Goal: Transaction & Acquisition: Purchase product/service

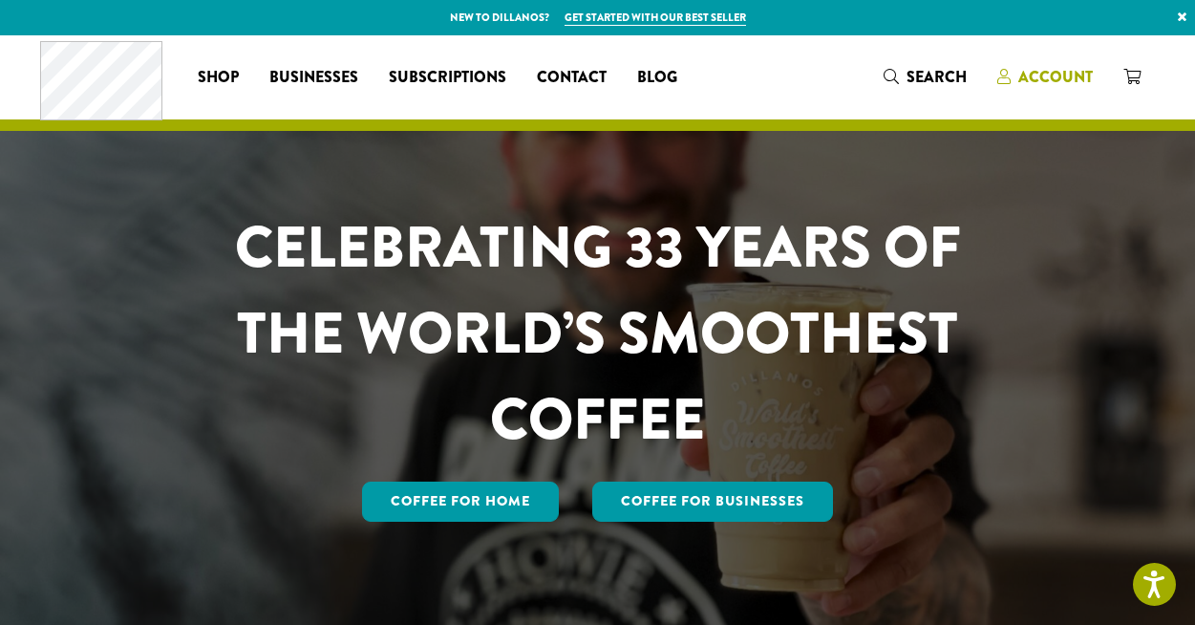
click at [1021, 81] on span "Account" at bounding box center [1055, 77] width 75 height 22
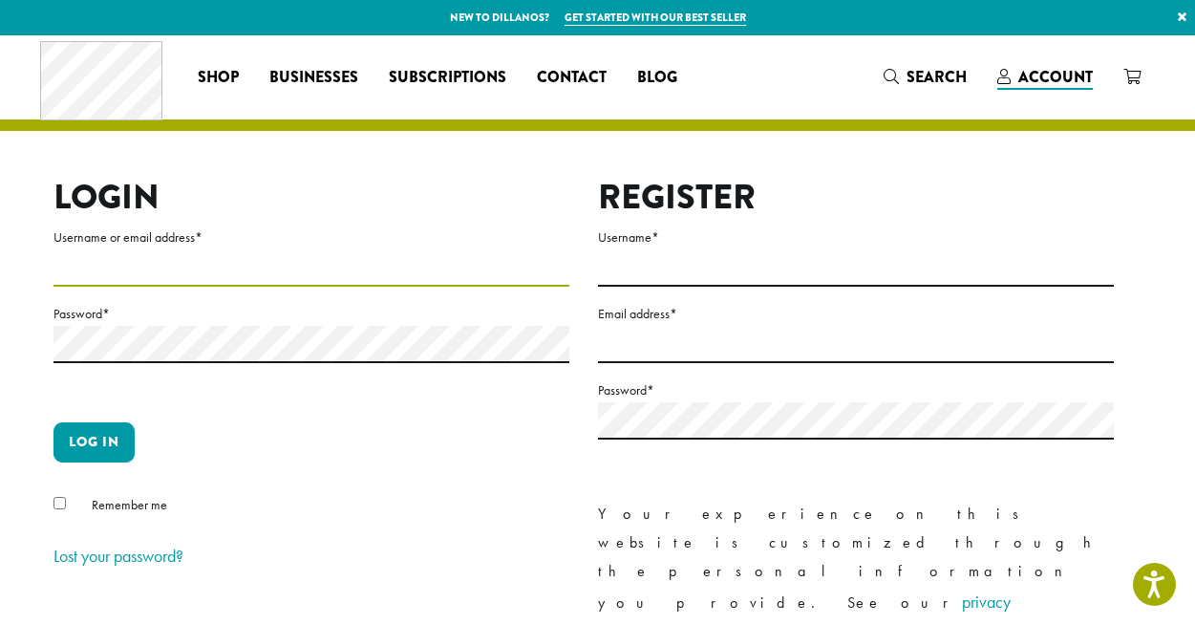
click at [390, 275] on input "Username or email address *" at bounding box center [311, 267] width 516 height 37
type input "**********"
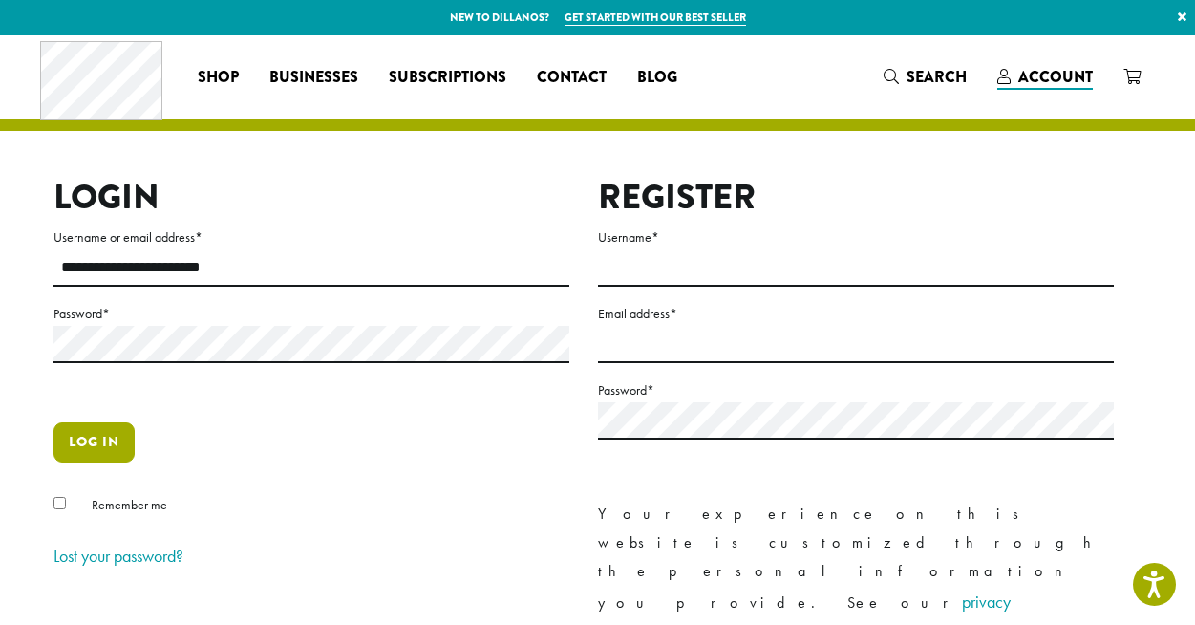
click at [106, 430] on button "Log in" at bounding box center [93, 442] width 81 height 40
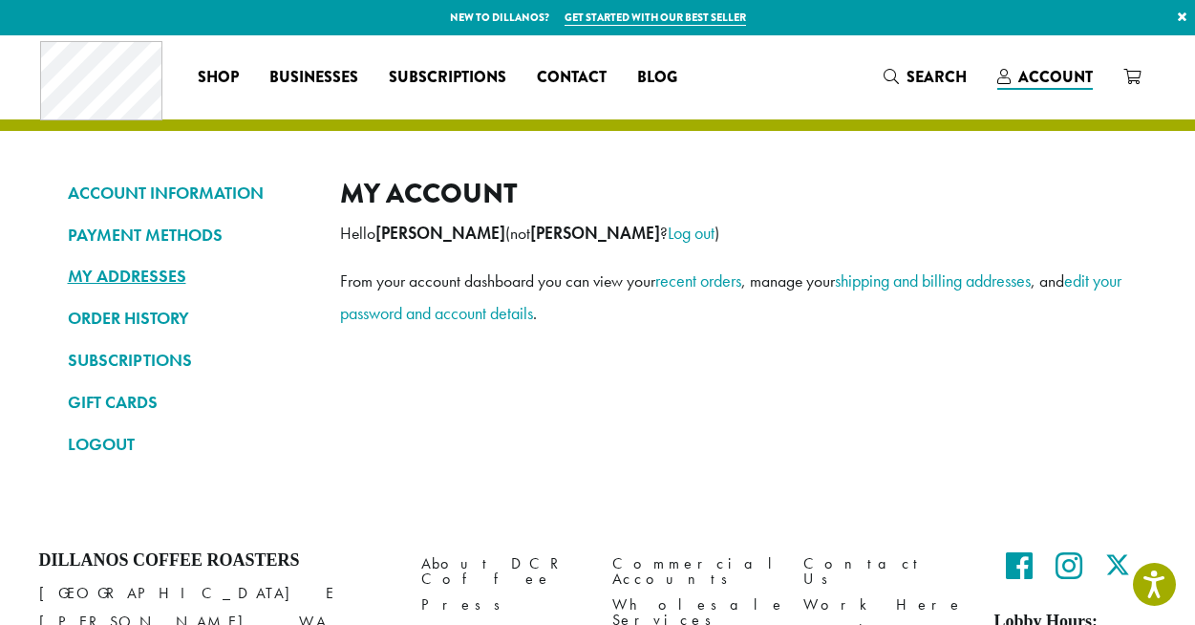
click at [101, 276] on link "MY ADDRESSES" at bounding box center [190, 276] width 244 height 32
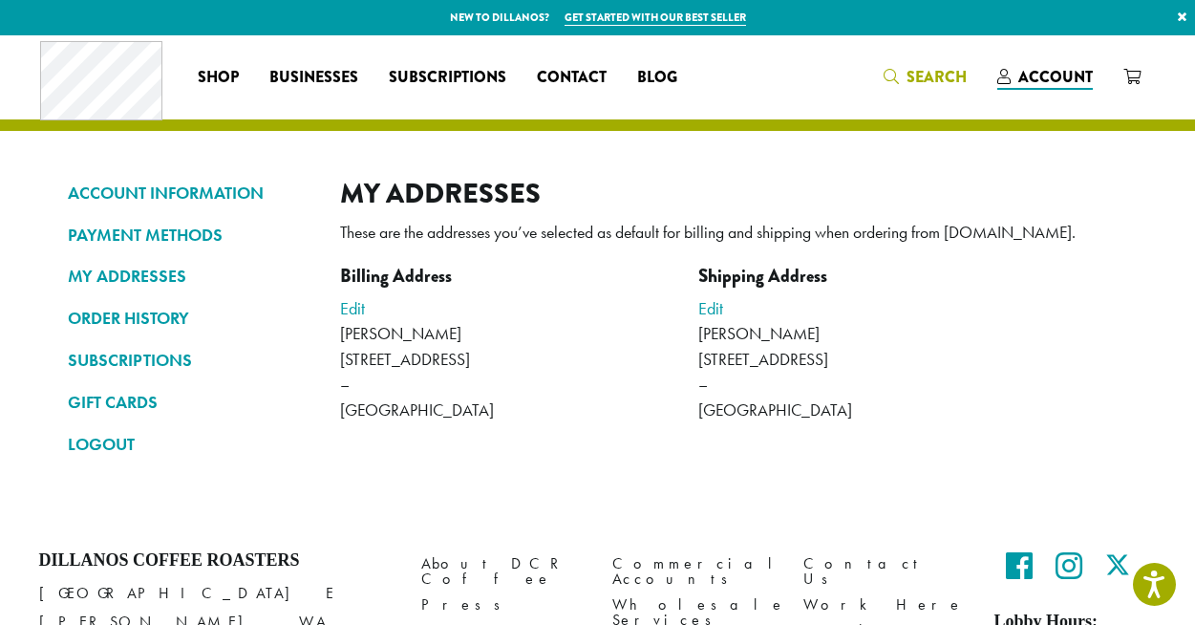
click at [911, 77] on span "Search" at bounding box center [936, 77] width 60 height 22
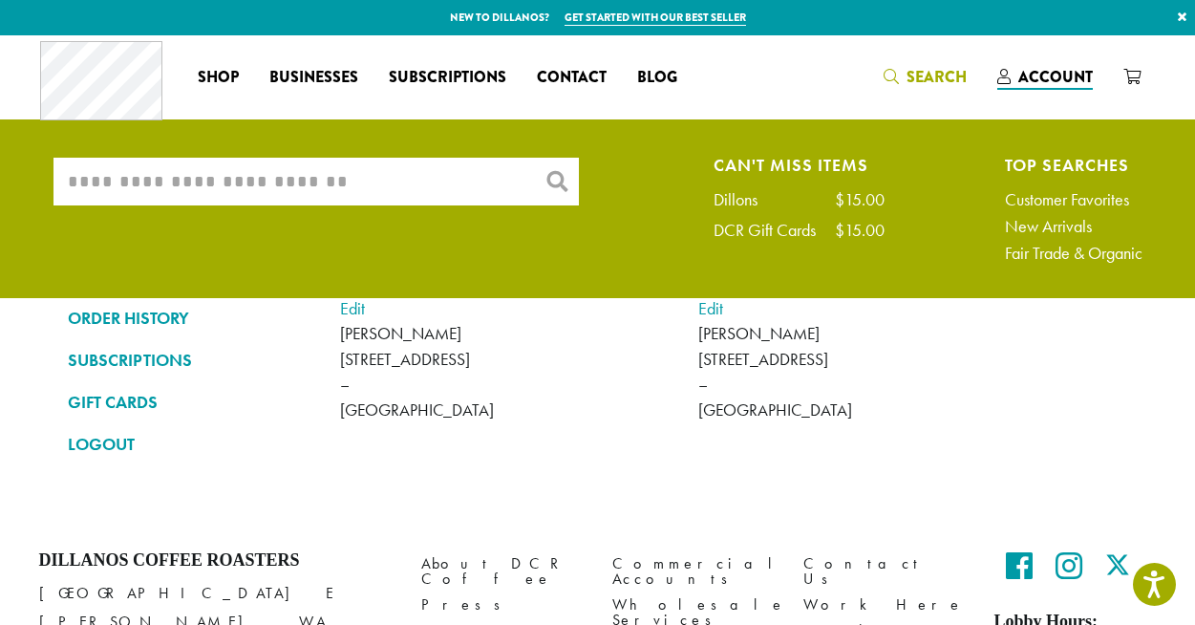
click at [431, 184] on input "What are you searching for?" at bounding box center [315, 182] width 525 height 48
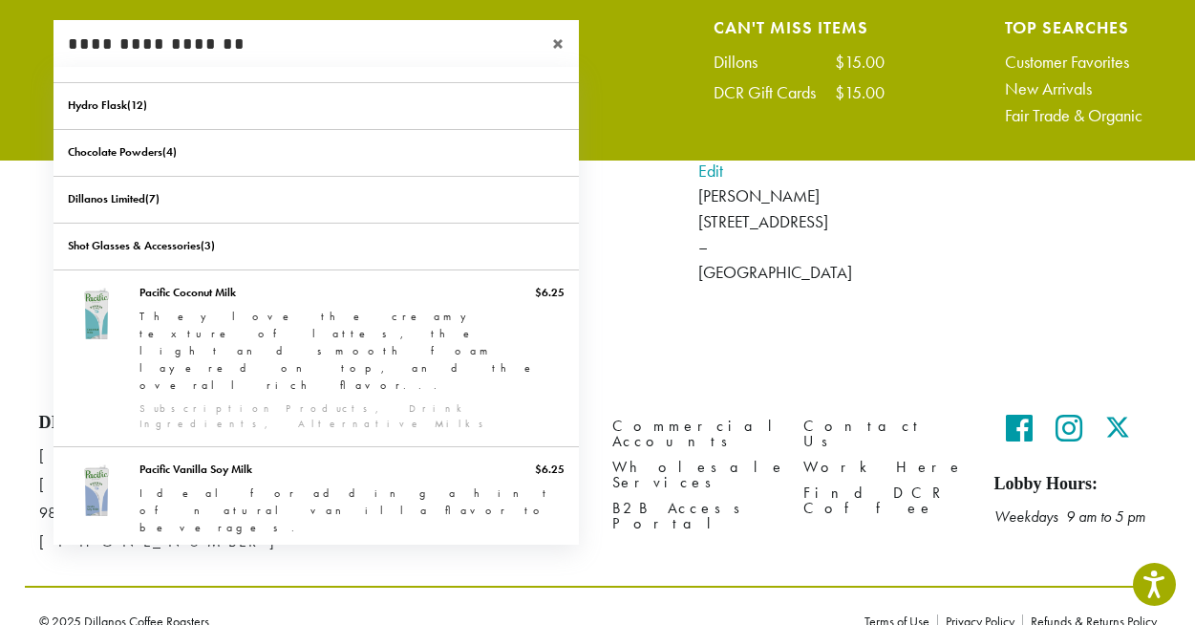
type input "**********"
click at [557, 39] on span "×" at bounding box center [565, 43] width 27 height 23
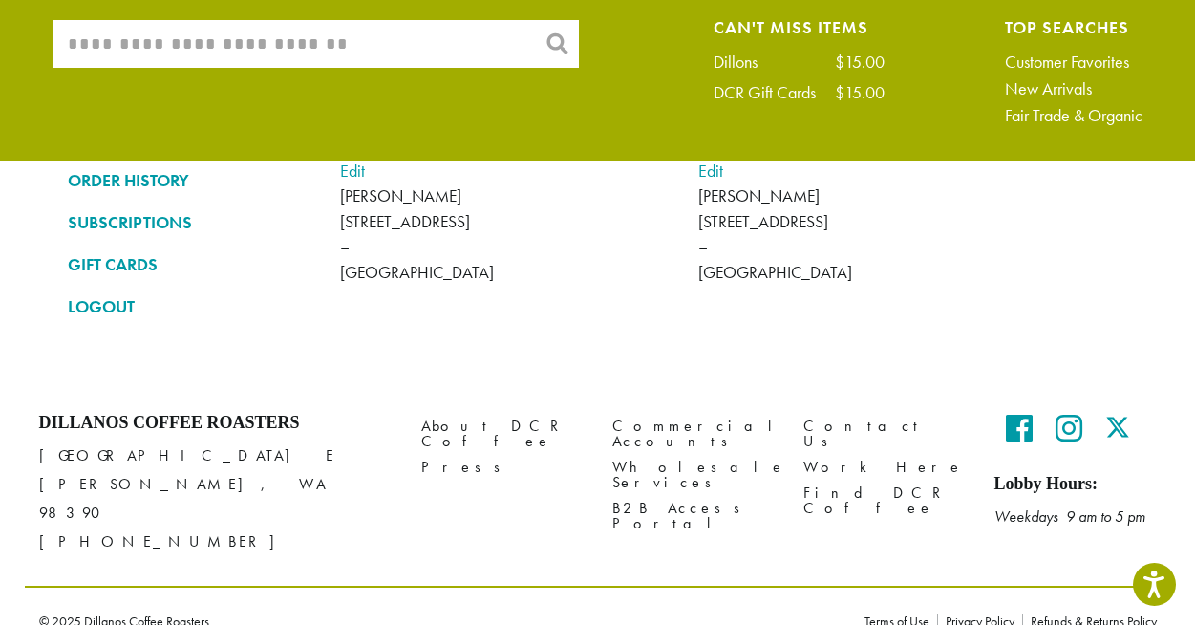
click at [397, 31] on input "What are you searching for?" at bounding box center [315, 44] width 525 height 48
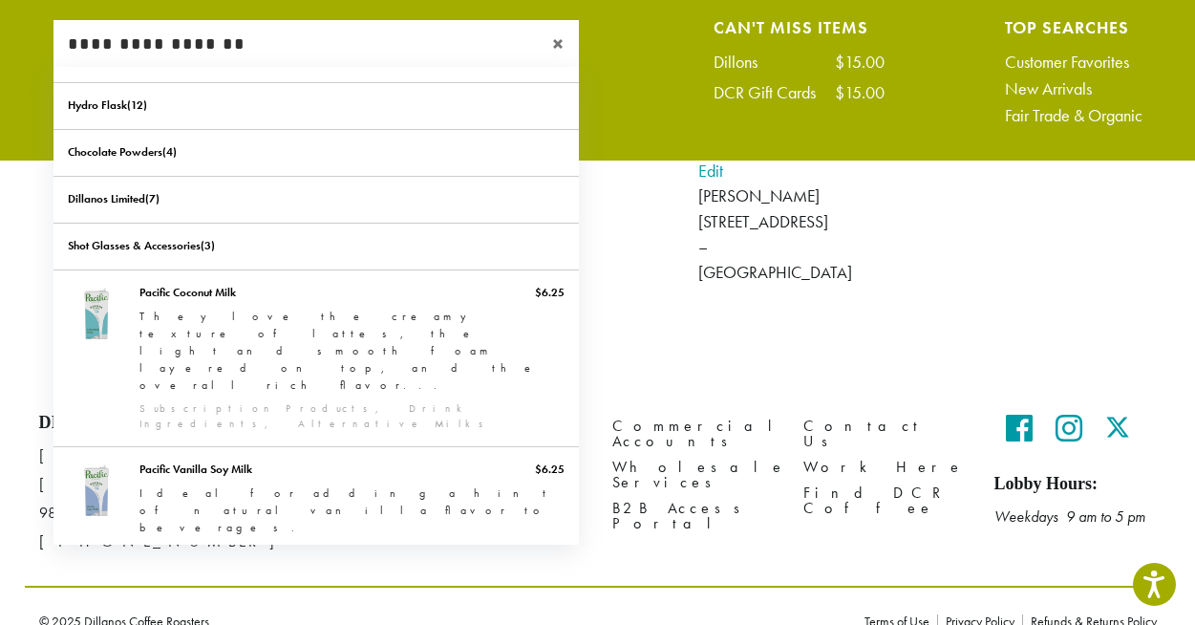
type input "**********"
click at [663, 272] on address "Julie Kelleher 1616 Commonwealth Ave – Alexandria, VA 22301" at bounding box center [519, 246] width 358 height 126
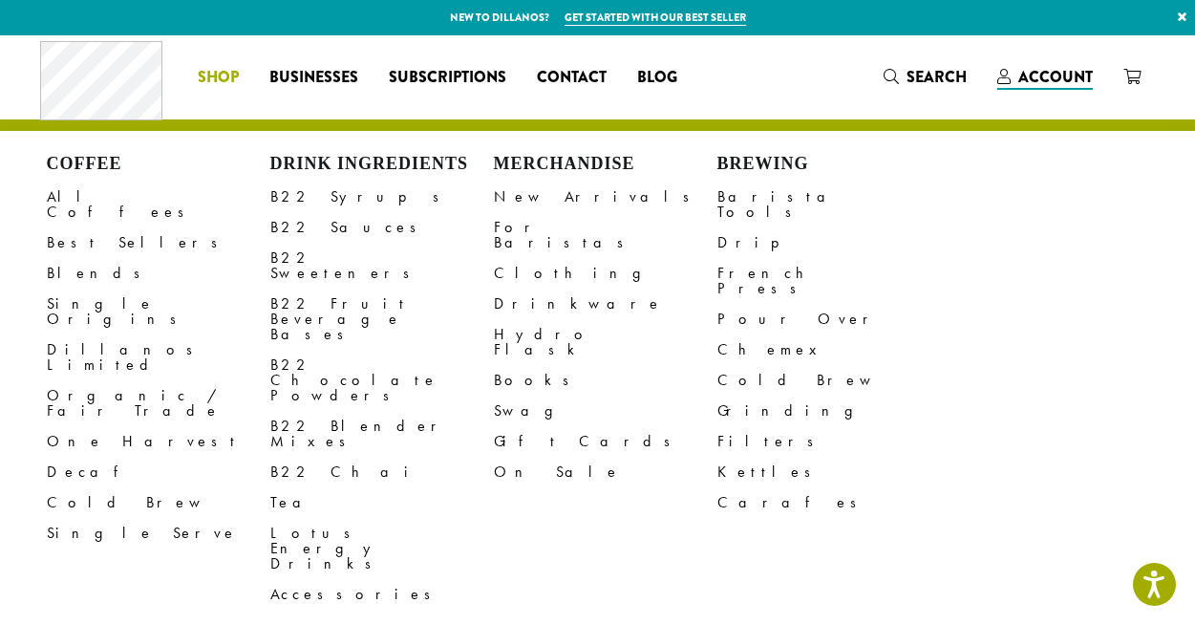
click at [228, 77] on span "Shop" at bounding box center [218, 78] width 41 height 24
click at [83, 197] on link "All Coffees" at bounding box center [159, 204] width 224 height 46
click at [92, 198] on link "All Coffees" at bounding box center [159, 204] width 224 height 46
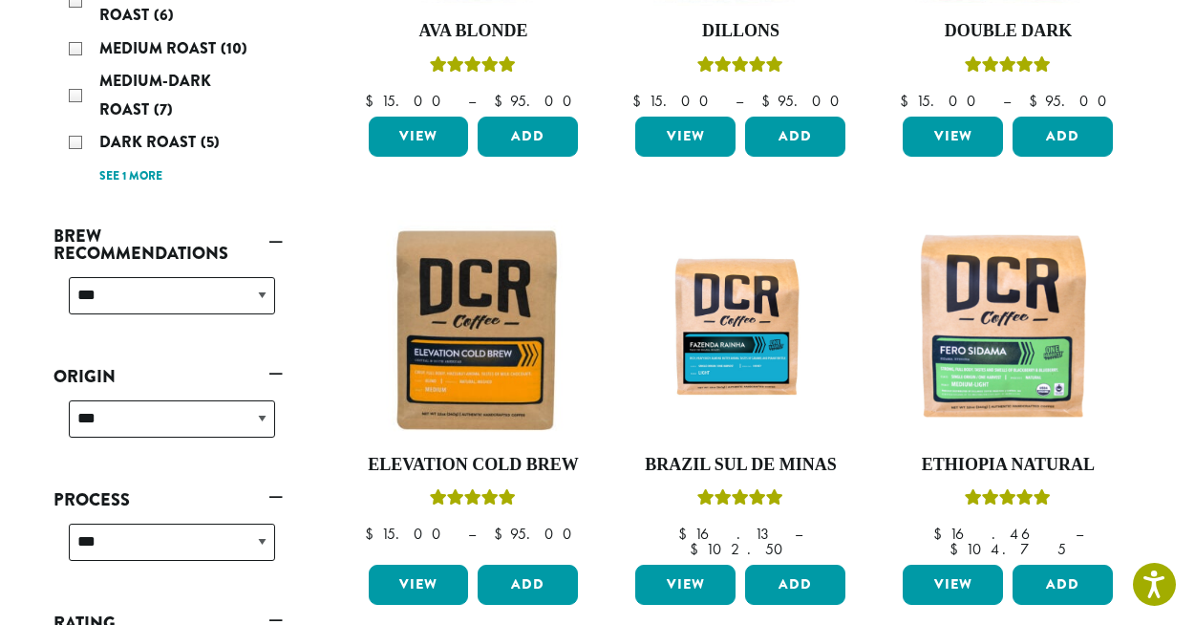
scroll to position [215, 0]
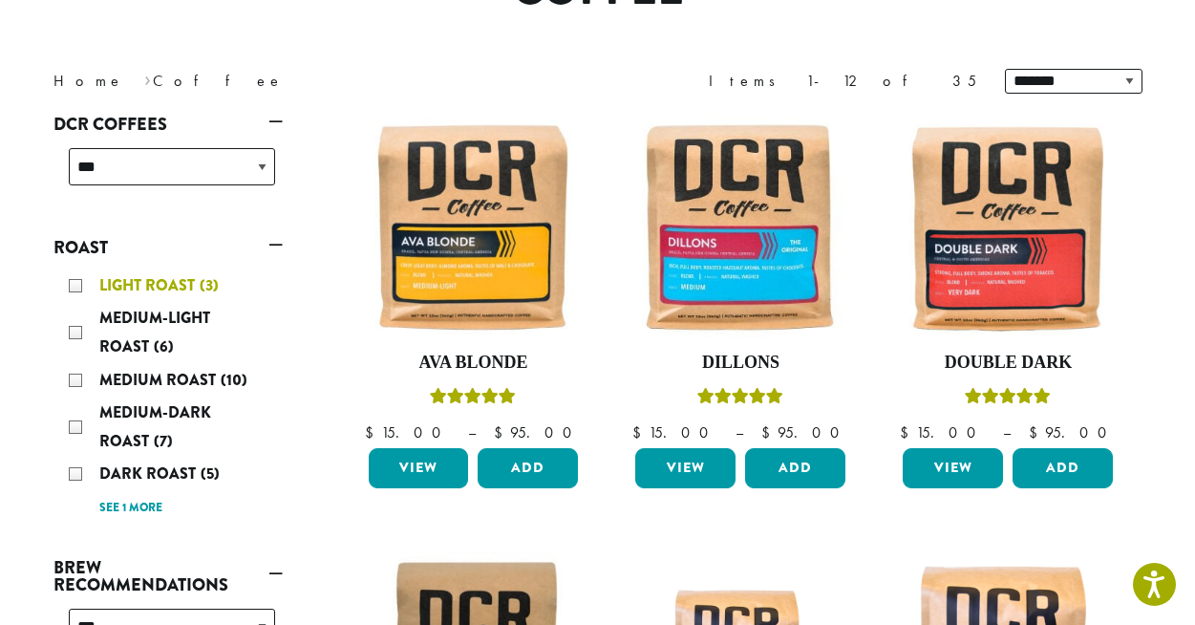
click at [80, 280] on div "Light Roast (3)" at bounding box center [172, 285] width 206 height 29
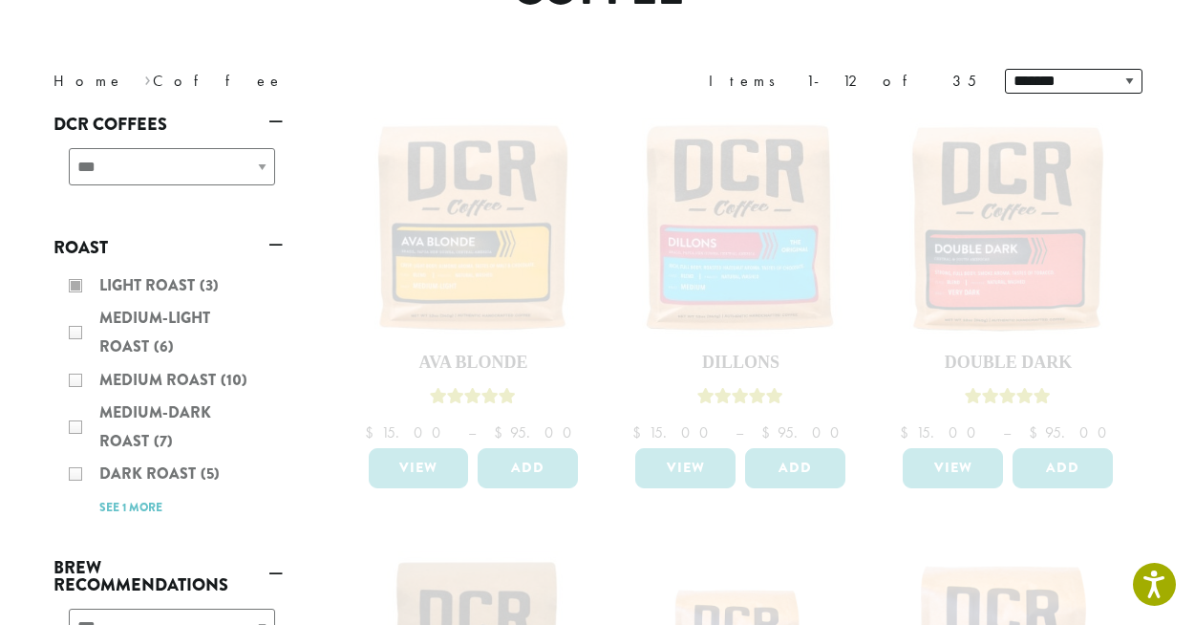
click at [75, 334] on div "Light Roast (3) Medium-Light Roast (6) Medium Roast (10) Medium-Dark Roast (7) …" at bounding box center [167, 396] width 229 height 265
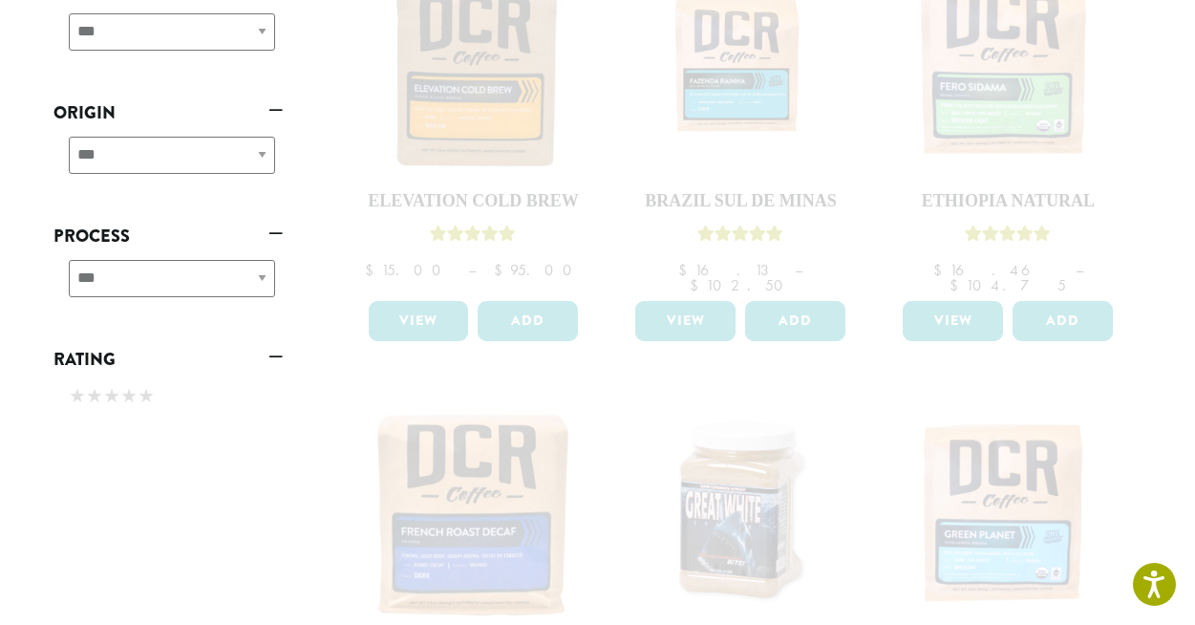
scroll to position [911, 0]
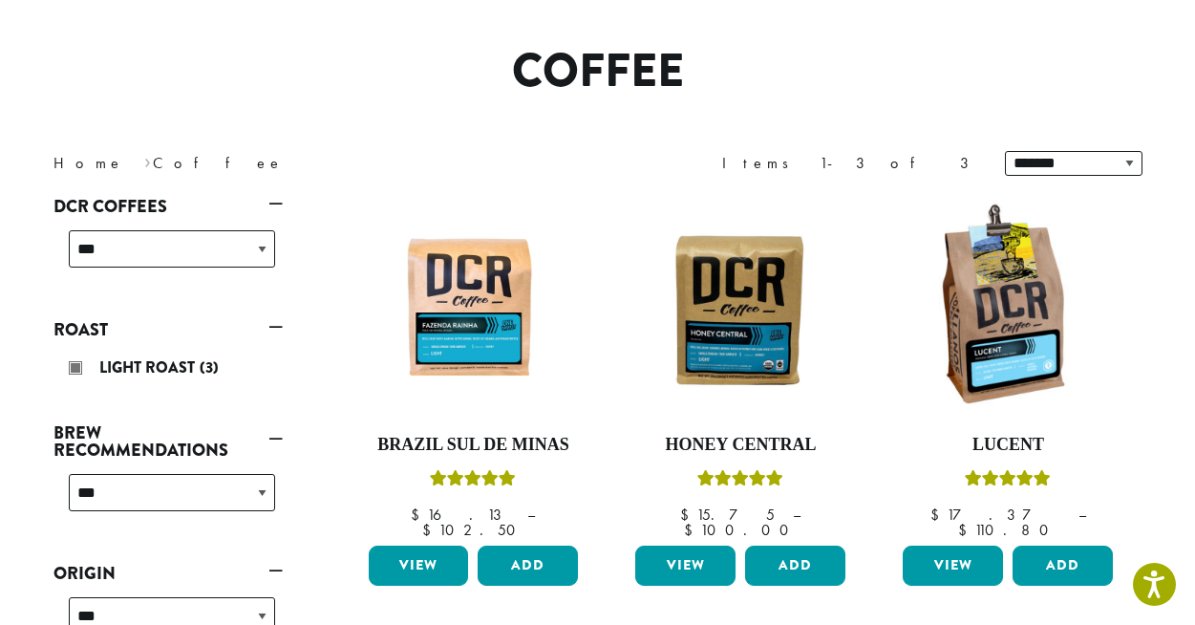
scroll to position [145, 0]
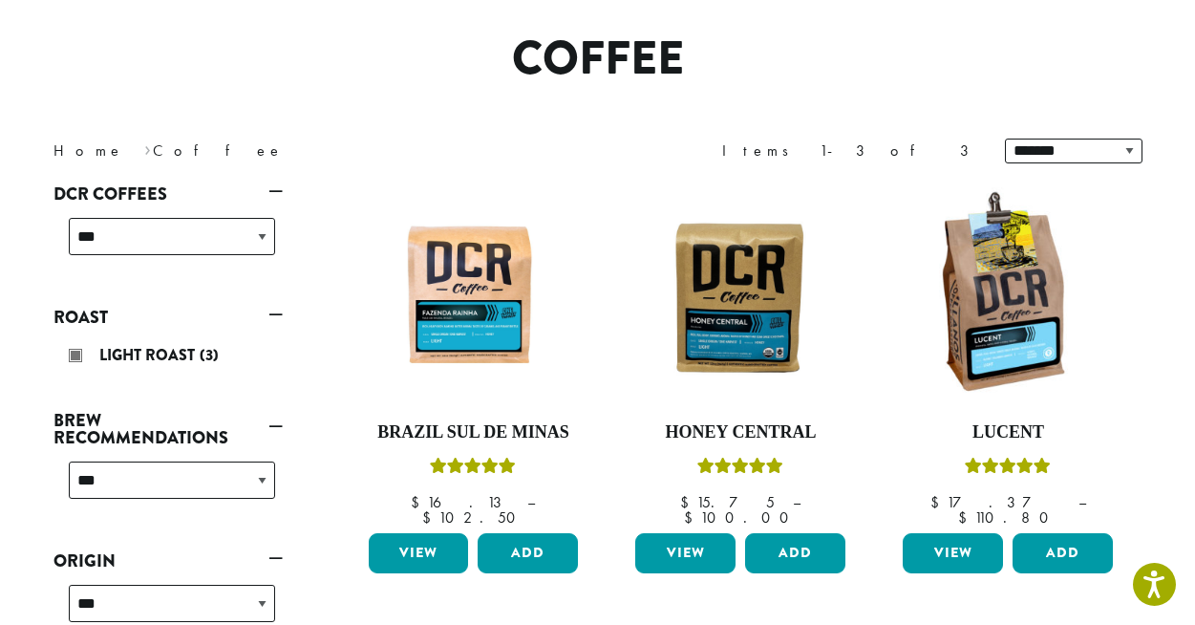
click at [276, 316] on link "Roast" at bounding box center [167, 317] width 229 height 32
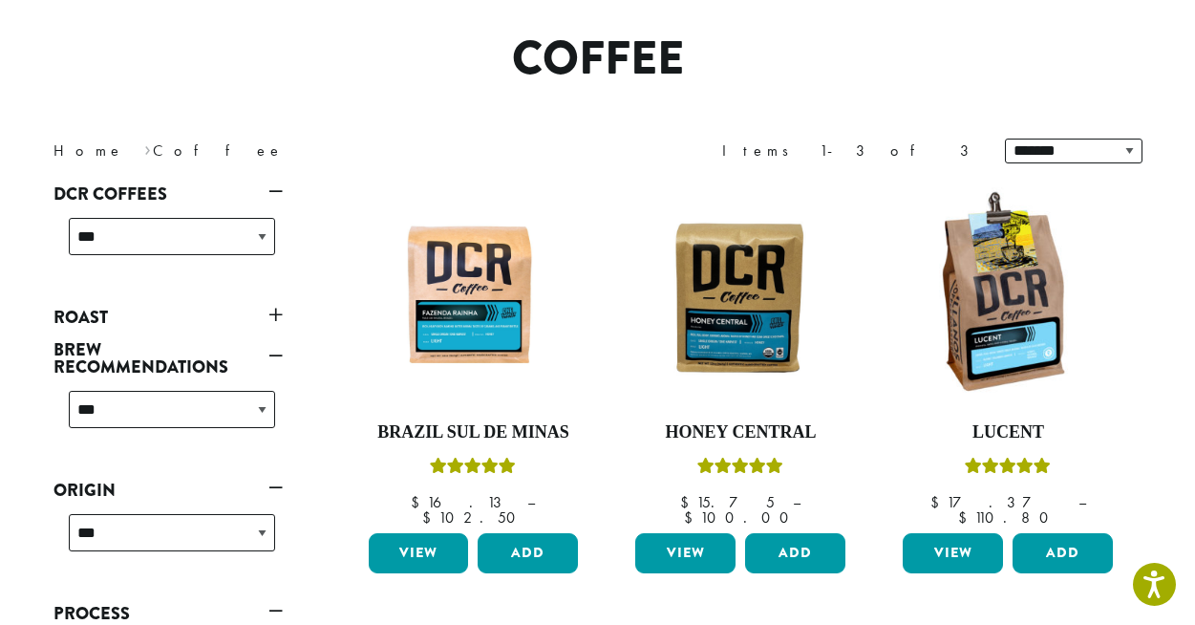
click at [276, 316] on link "Roast" at bounding box center [167, 317] width 229 height 32
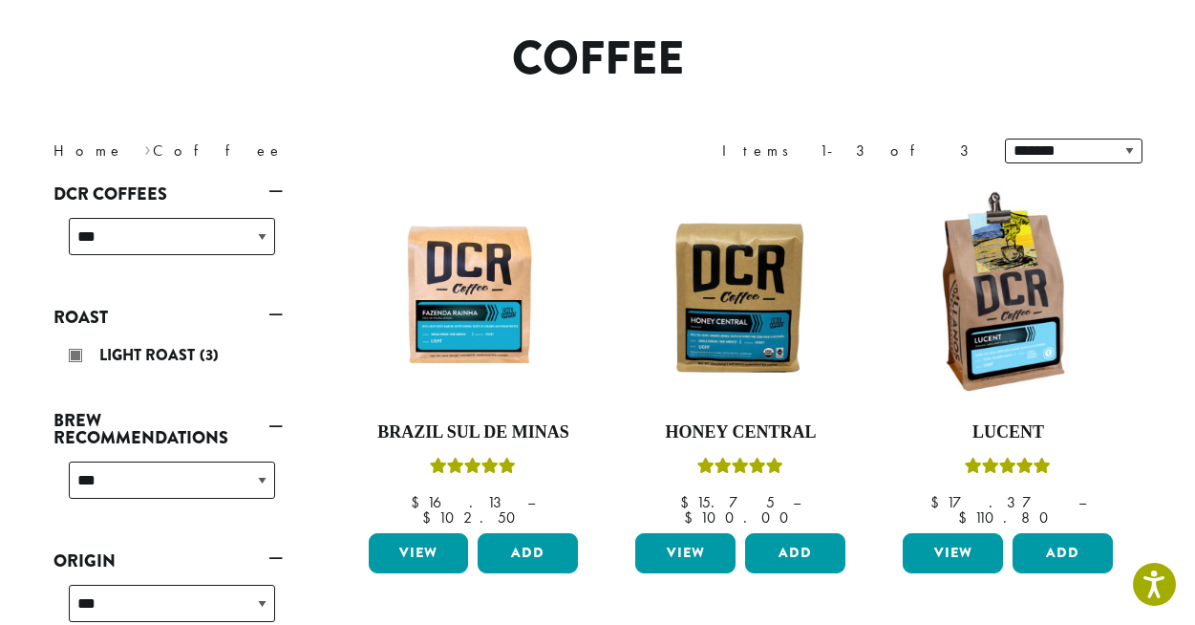
click at [276, 316] on link "Roast" at bounding box center [167, 317] width 229 height 32
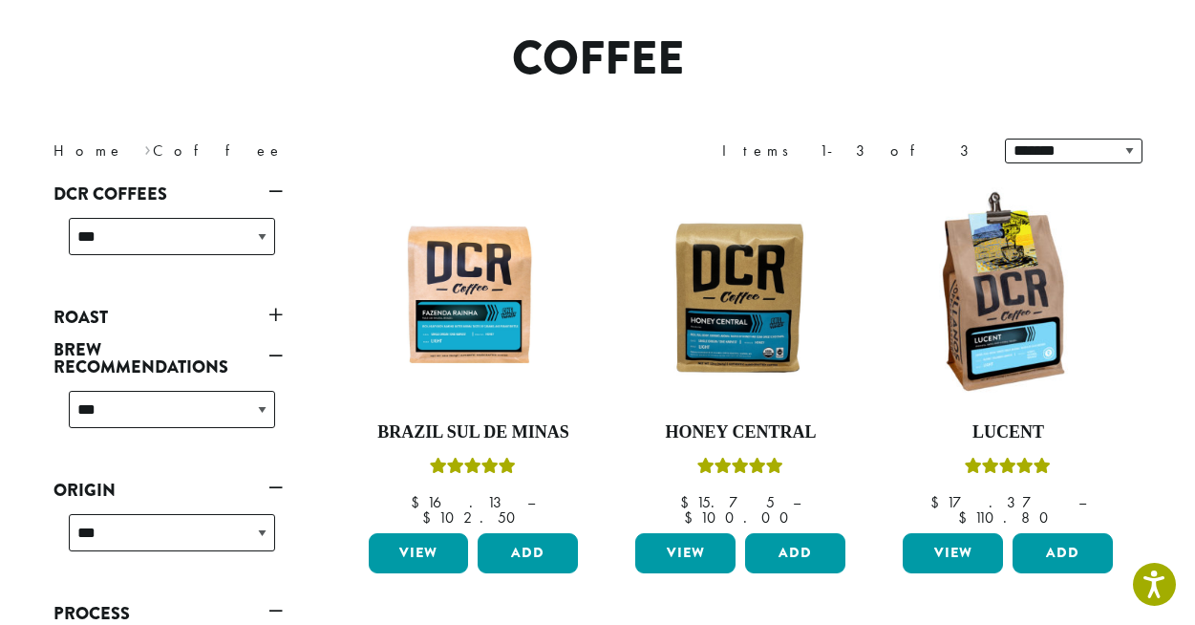
click at [125, 157] on nav "Home › Coffee" at bounding box center [311, 150] width 516 height 23
click at [75, 143] on link "Home" at bounding box center [88, 150] width 71 height 20
